Goal: Communication & Community: Answer question/provide support

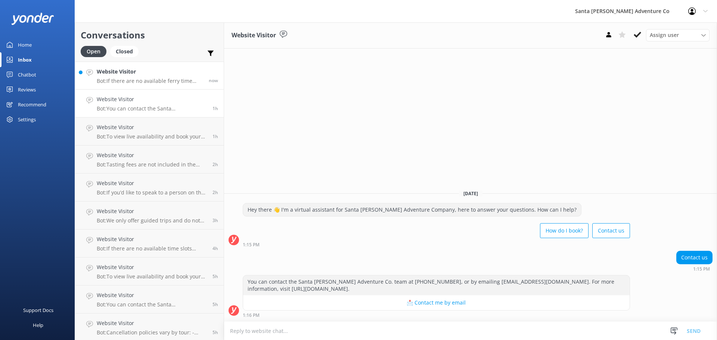
drag, startPoint x: 0, startPoint y: 0, endPoint x: 119, endPoint y: 80, distance: 143.2
click at [119, 80] on p "Bot: If there are no available ferry time slots showing online, the trip is lik…" at bounding box center [150, 81] width 106 height 7
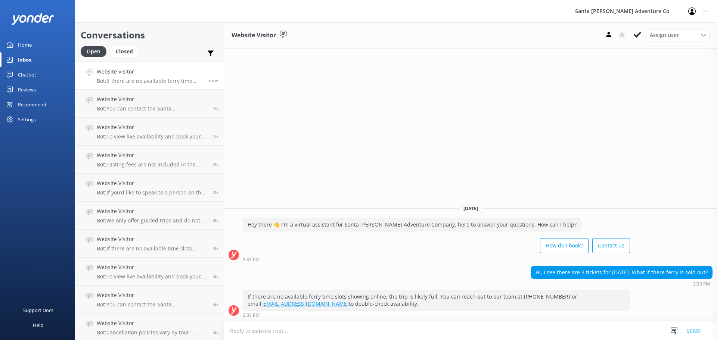
drag, startPoint x: 411, startPoint y: 311, endPoint x: 228, endPoint y: 135, distance: 254.4
click at [228, 135] on div "Website Visitor Assign user Will [PERSON_NAME] [PERSON_NAME] Let's Go Gabe [DAT…" at bounding box center [470, 181] width 493 height 318
click at [321, 148] on div "Website Visitor Assign user Will [PERSON_NAME] [PERSON_NAME] Let's Go Gabe [DAT…" at bounding box center [470, 181] width 493 height 318
drag, startPoint x: 410, startPoint y: 306, endPoint x: 255, endPoint y: 173, distance: 203.4
click at [255, 173] on div "Website Visitor Assign user Will [PERSON_NAME] [PERSON_NAME] Let's Go Gabe [DAT…" at bounding box center [470, 181] width 493 height 318
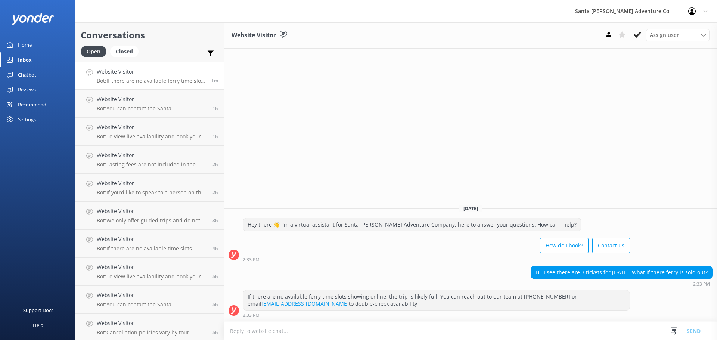
click at [277, 167] on div "Website Visitor Assign user Will [PERSON_NAME] [PERSON_NAME] Let's Go Gabe [DAT…" at bounding box center [470, 181] width 493 height 318
drag, startPoint x: 608, startPoint y: 303, endPoint x: 304, endPoint y: 165, distance: 333.5
click at [304, 165] on div "Website Visitor Assign user Will [PERSON_NAME] [PERSON_NAME] Let's Go Gabe [DAT…" at bounding box center [470, 181] width 493 height 318
click at [142, 80] on p "Bot: - The Discovery Sea Caves Kayak Tour is open to all skill levels, from beg…" at bounding box center [150, 81] width 106 height 7
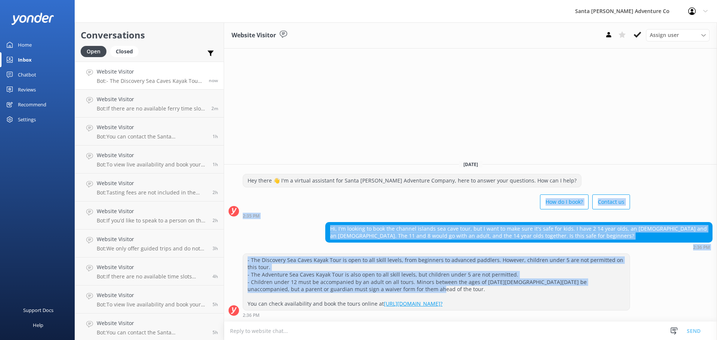
drag, startPoint x: 440, startPoint y: 296, endPoint x: 319, endPoint y: 202, distance: 152.8
click at [319, 202] on div "[DATE] Hey there 👋 I'm a virtual assistant for Santa [PERSON_NAME] Adventure Co…" at bounding box center [470, 238] width 493 height 167
click at [319, 202] on div "How do I book? Contact us" at bounding box center [436, 202] width 387 height 21
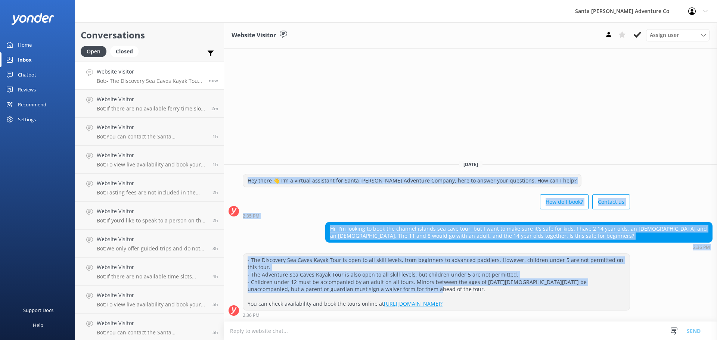
drag, startPoint x: 409, startPoint y: 292, endPoint x: 230, endPoint y: 175, distance: 213.9
click at [230, 175] on div "[DATE] Hey there 👋 I'm a virtual assistant for Santa [PERSON_NAME] Adventure Co…" at bounding box center [470, 238] width 493 height 167
click at [300, 227] on div "Hi, I'm looking to book the channel islands sea cave tour, but I want to make s…" at bounding box center [470, 236] width 493 height 28
drag, startPoint x: 402, startPoint y: 298, endPoint x: 271, endPoint y: 169, distance: 184.1
click at [271, 169] on div "[DATE] Hey there 👋 I'm a virtual assistant for Santa [PERSON_NAME] Adventure Co…" at bounding box center [470, 238] width 493 height 167
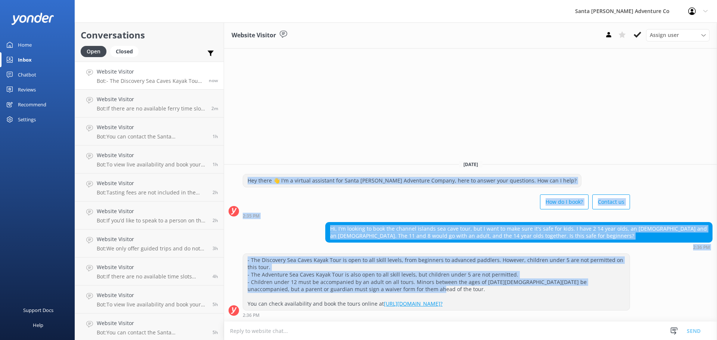
click at [323, 211] on div "How do I book? Contact us" at bounding box center [436, 202] width 387 height 21
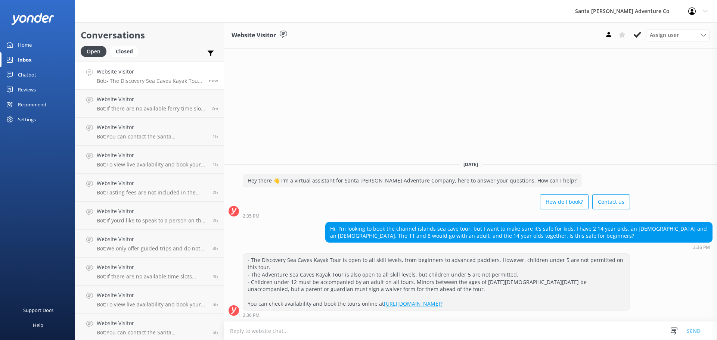
drag, startPoint x: 598, startPoint y: 309, endPoint x: 306, endPoint y: 162, distance: 327.2
click at [306, 162] on div "[DATE] Hey there 👋 I'm a virtual assistant for Santa [PERSON_NAME] Adventure Co…" at bounding box center [470, 238] width 493 height 167
click at [306, 162] on div "[DATE]" at bounding box center [470, 164] width 493 height 8
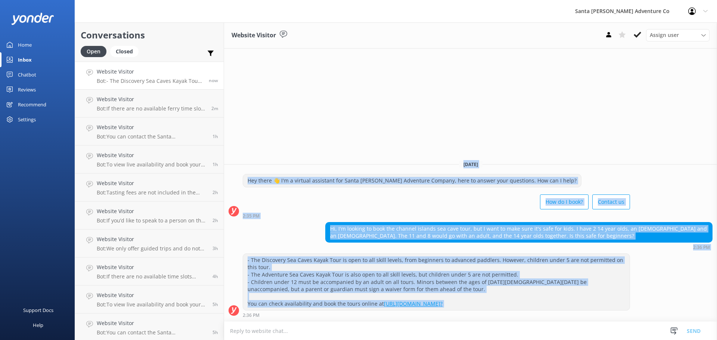
drag, startPoint x: 306, startPoint y: 162, endPoint x: 639, endPoint y: 308, distance: 363.4
click at [639, 308] on div "[DATE] Hey there 👋 I'm a virtual assistant for Santa [PERSON_NAME] Adventure Co…" at bounding box center [470, 238] width 493 height 167
click at [641, 304] on div "- The Discovery Sea Caves Kayak Tour is open to all skill levels, from beginner…" at bounding box center [470, 286] width 493 height 64
drag, startPoint x: 627, startPoint y: 320, endPoint x: 311, endPoint y: 120, distance: 374.2
click at [311, 120] on div "Website Visitor Assign user Will [PERSON_NAME] [PERSON_NAME] Let's Go Gabe [DAT…" at bounding box center [470, 181] width 493 height 318
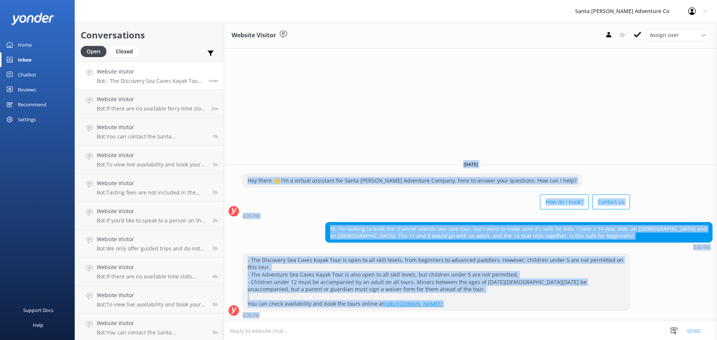
click at [311, 120] on div "Website Visitor Assign user Will [PERSON_NAME] [PERSON_NAME] Let's Go Gabe [DAT…" at bounding box center [470, 181] width 493 height 318
drag, startPoint x: 311, startPoint y: 120, endPoint x: 559, endPoint y: 334, distance: 327.8
click at [559, 334] on div "Website Visitor Assign user Will [PERSON_NAME] [PERSON_NAME] Let's Go Gabe [DAT…" at bounding box center [470, 181] width 493 height 318
click at [590, 301] on div "- The Discovery Sea Caves Kayak Tour is open to all skill levels, from beginner…" at bounding box center [436, 282] width 387 height 56
drag, startPoint x: 342, startPoint y: 124, endPoint x: 563, endPoint y: 338, distance: 307.7
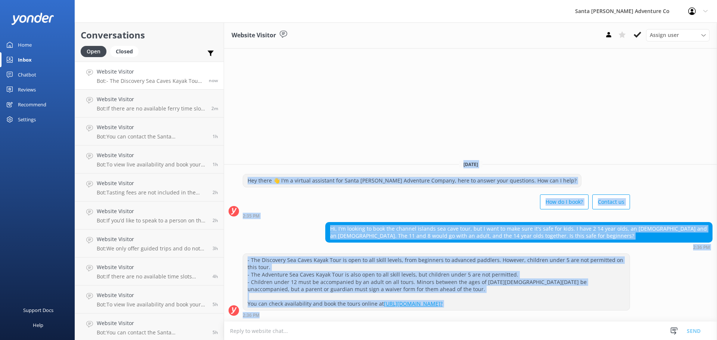
click at [562, 338] on div "Website Visitor Assign user Will [PERSON_NAME] [PERSON_NAME] Let's Go Gabe [DAT…" at bounding box center [470, 181] width 493 height 318
click at [621, 297] on div "- The Discovery Sea Caves Kayak Tour is open to all skill levels, from beginner…" at bounding box center [436, 282] width 387 height 56
drag, startPoint x: 381, startPoint y: 141, endPoint x: 627, endPoint y: 343, distance: 319.0
click at [627, 340] on html "Santa [PERSON_NAME] Adventure Co Profile Settings Logout Home Inbox Chatbot Con…" at bounding box center [358, 170] width 717 height 340
click at [629, 305] on div "- The Discovery Sea Caves Kayak Tour is open to all skill levels, from beginner…" at bounding box center [436, 282] width 387 height 56
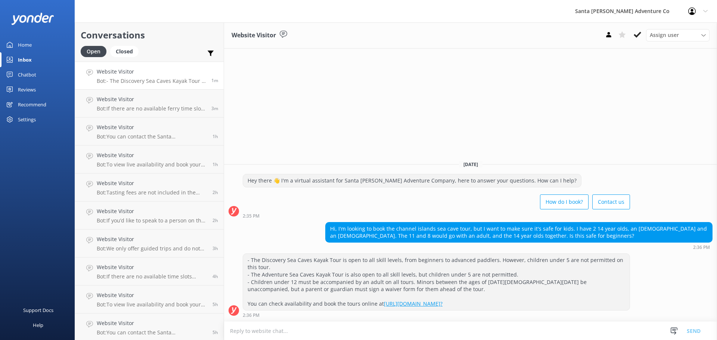
click at [492, 112] on div "Website Visitor Assign user Will [PERSON_NAME] [PERSON_NAME] Let's Go Gabe [DAT…" at bounding box center [470, 181] width 493 height 318
